Goal: Navigation & Orientation: Find specific page/section

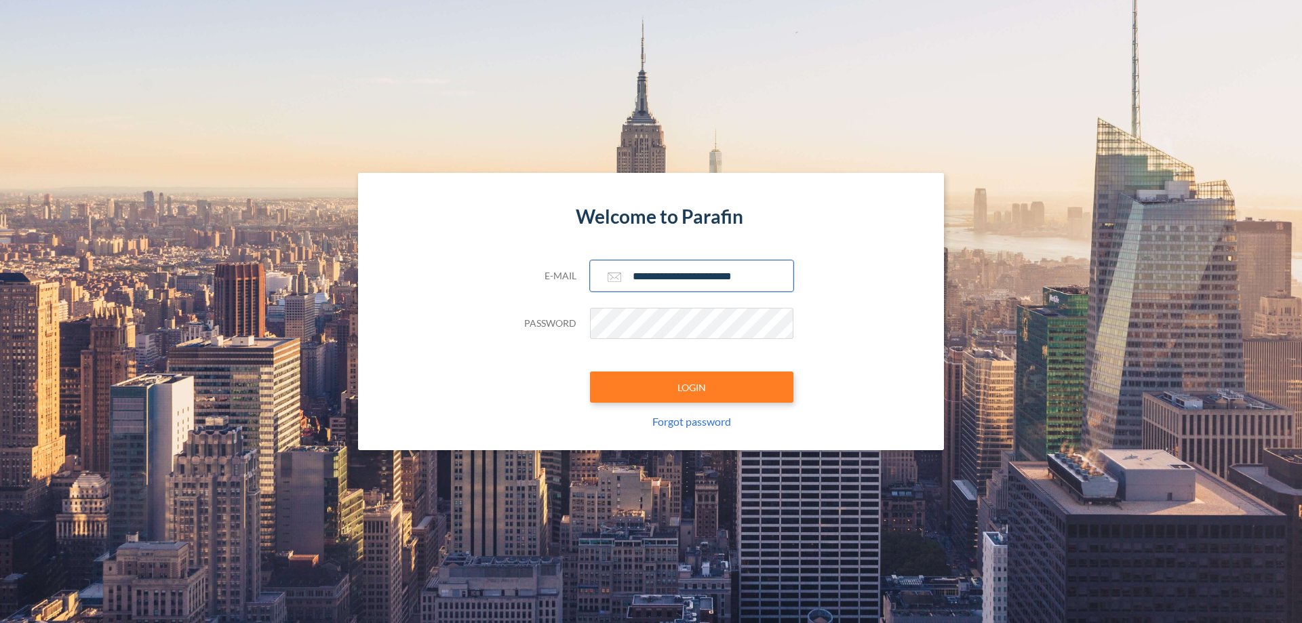
type input "**********"
click at [692, 387] on button "LOGIN" at bounding box center [691, 387] width 203 height 31
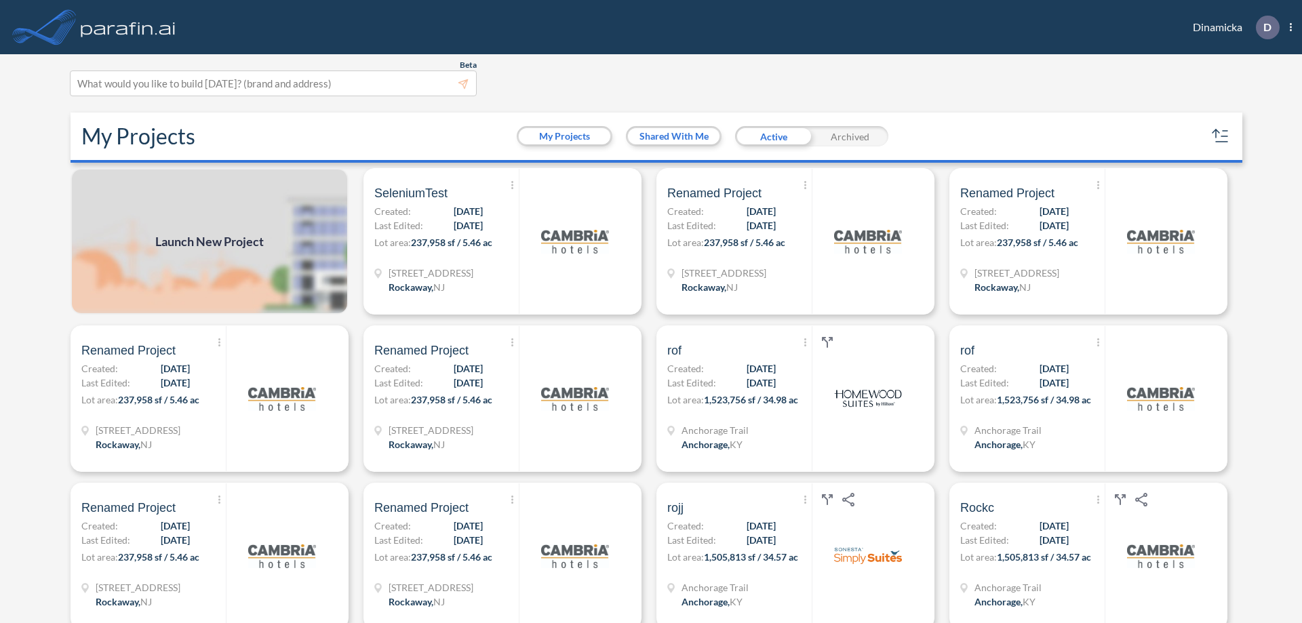
scroll to position [3, 0]
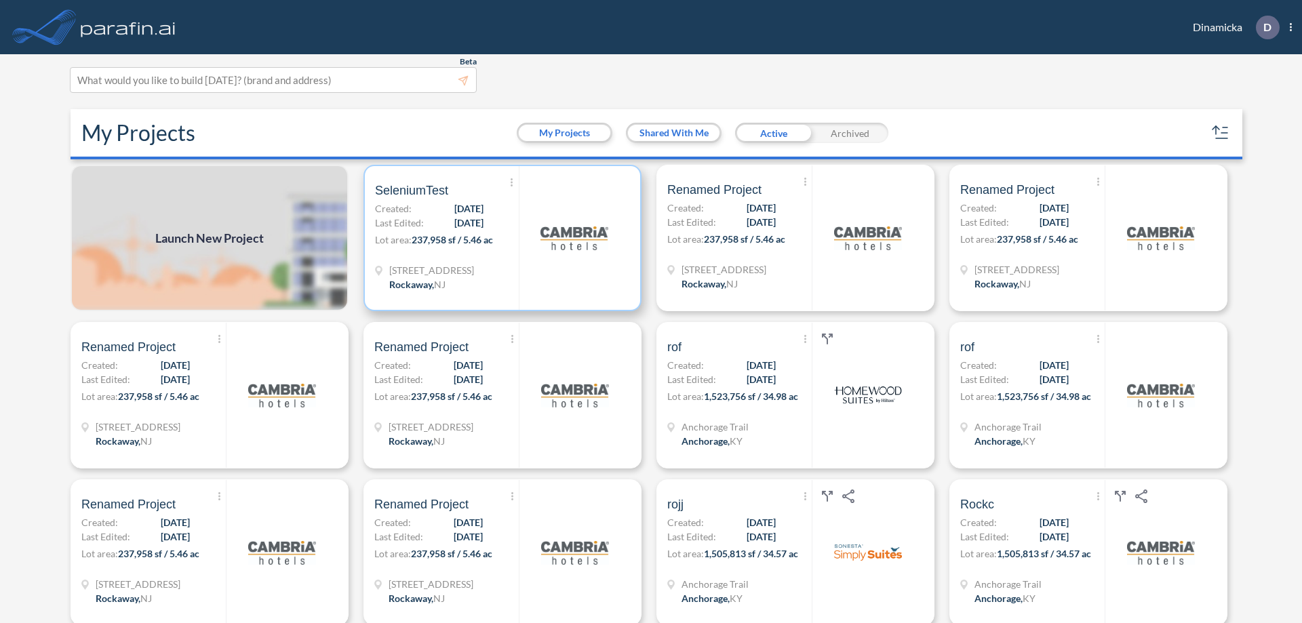
click at [500, 238] on p "Lot area: 237,958 sf / 5.46 ac" at bounding box center [447, 243] width 144 height 20
